Goal: Navigation & Orientation: Understand site structure

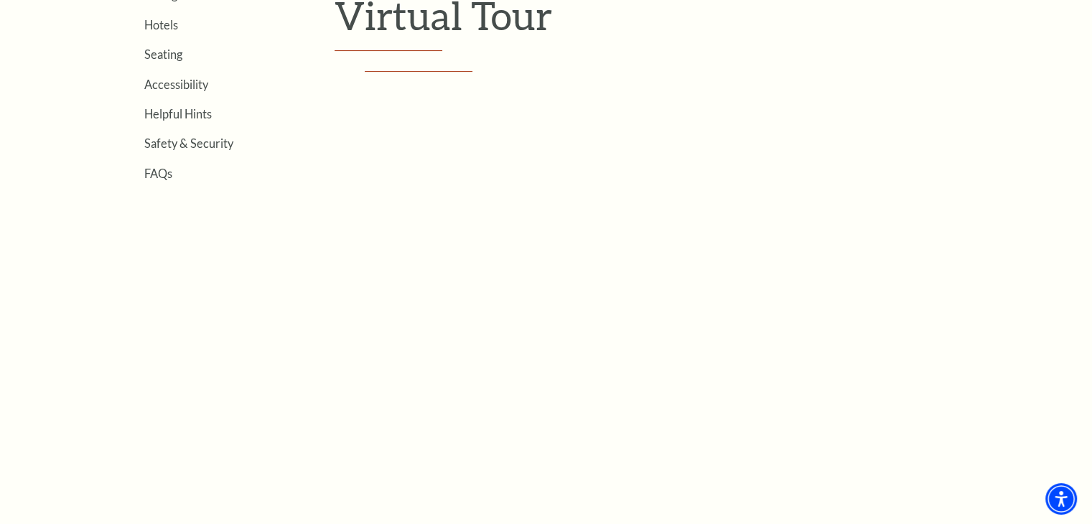
scroll to position [469, 0]
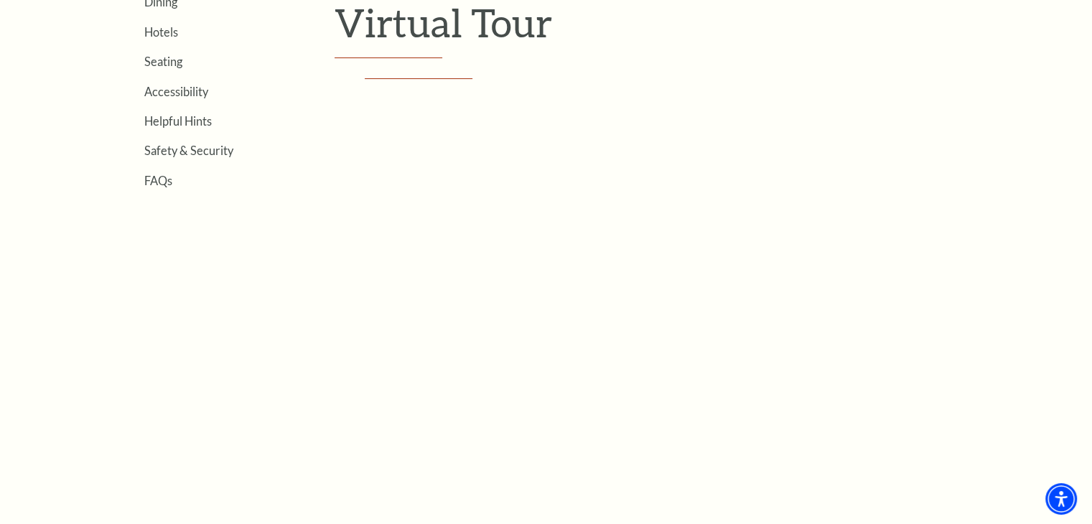
drag, startPoint x: 1100, startPoint y: 182, endPoint x: 1102, endPoint y: 340, distance: 158.7
click at [170, 58] on link "Seating" at bounding box center [163, 62] width 38 height 14
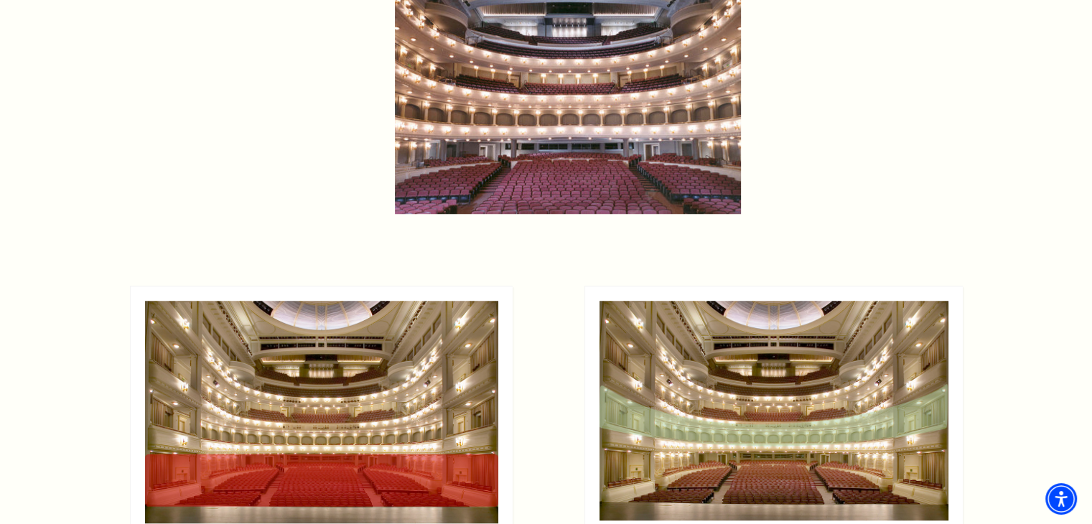
scroll to position [1060, 0]
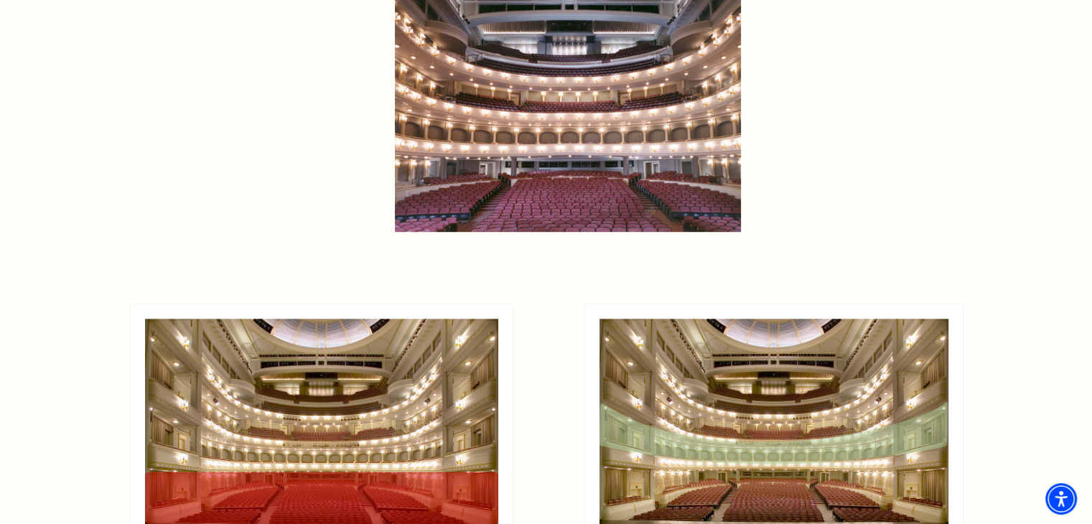
click at [615, 171] on img at bounding box center [568, 19] width 346 height 426
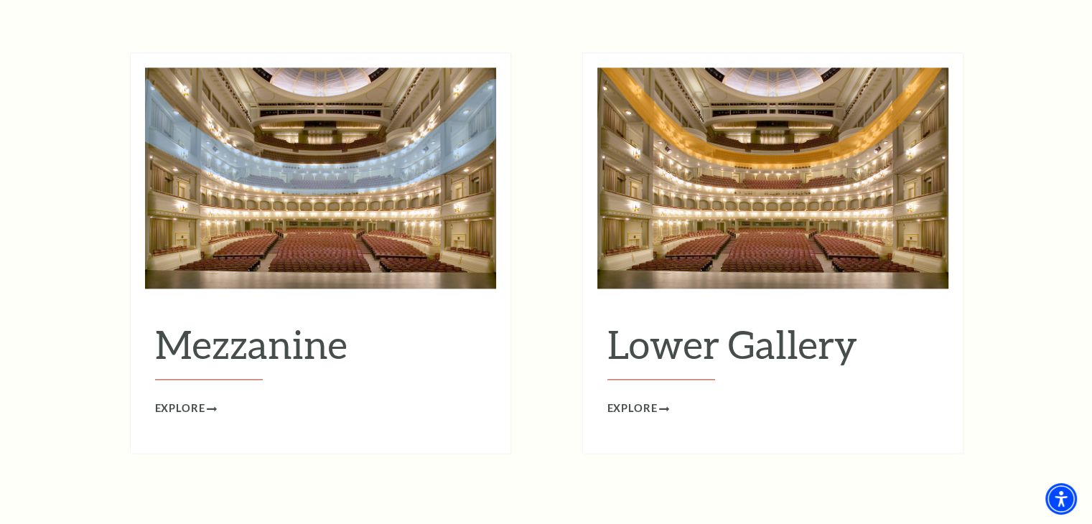
scroll to position [1817, 0]
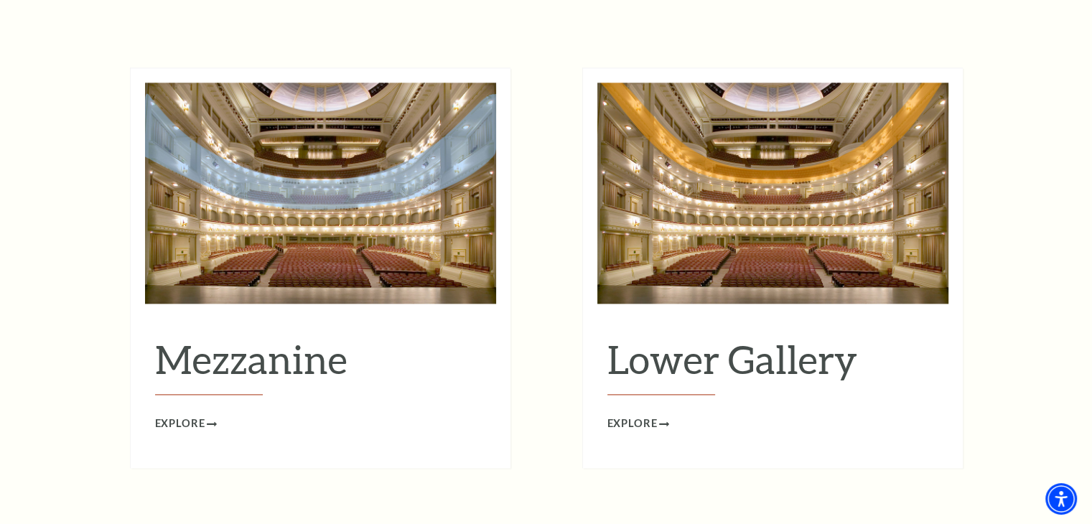
click at [345, 220] on img at bounding box center [320, 193] width 351 height 221
click at [197, 415] on span "Explore" at bounding box center [180, 424] width 50 height 18
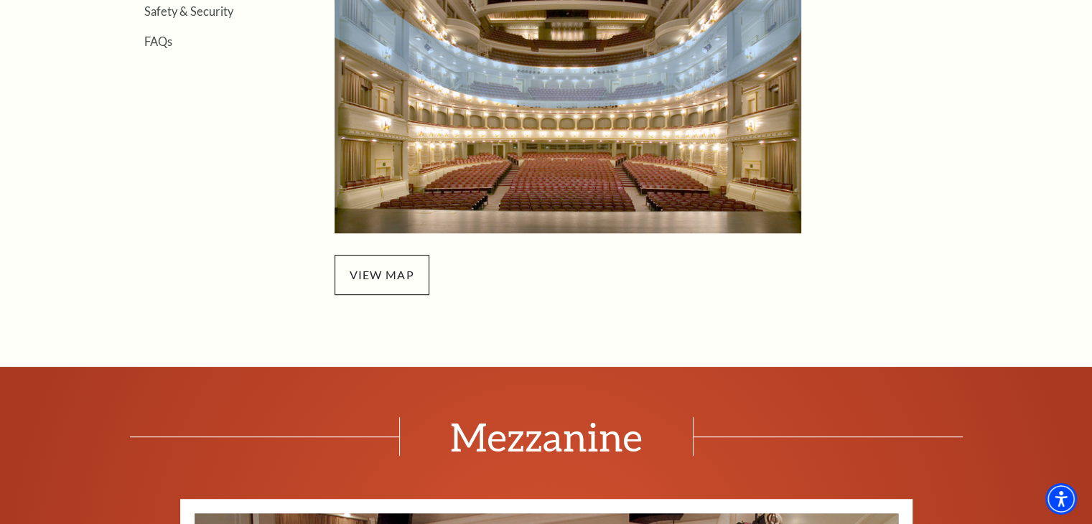
scroll to position [595, 0]
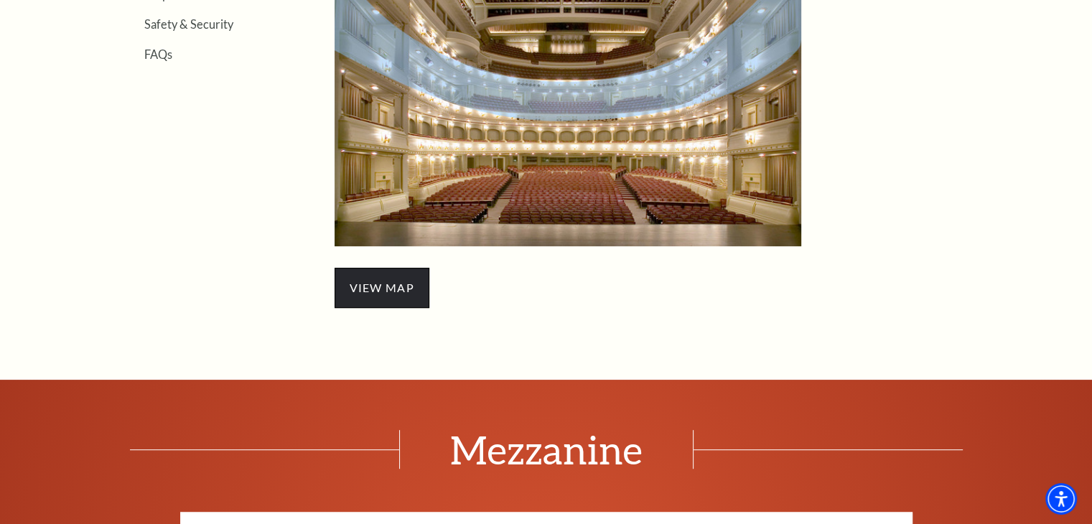
click at [391, 287] on span "view map" at bounding box center [382, 288] width 95 height 40
